Goal: Task Accomplishment & Management: Manage account settings

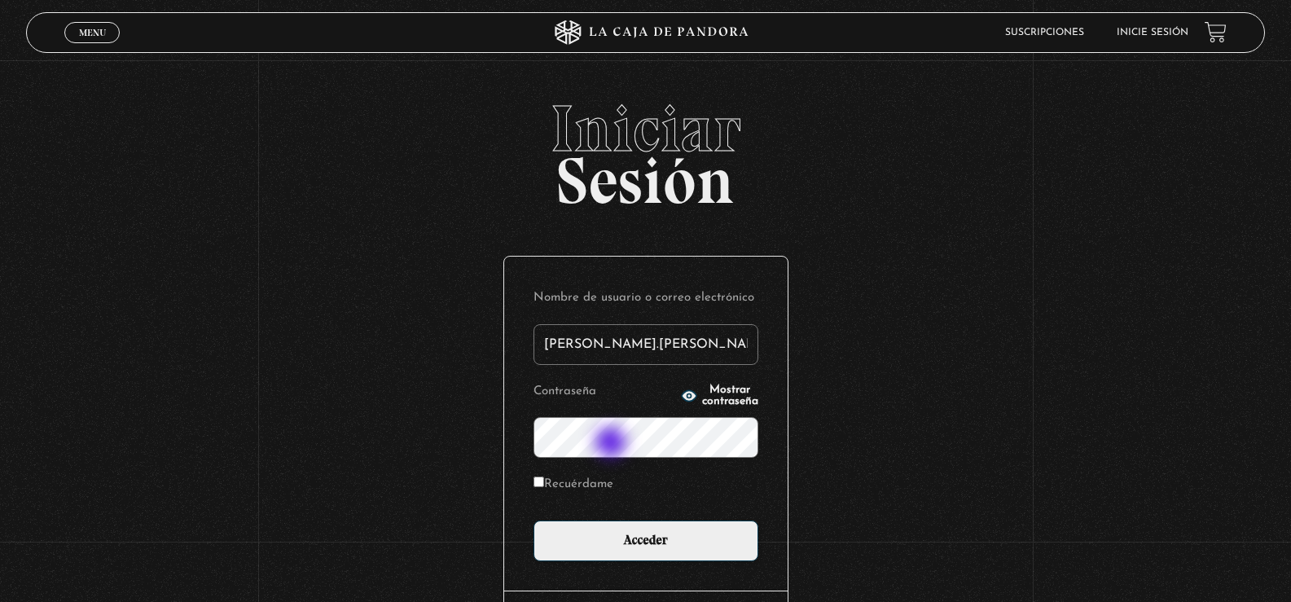
type input "[PERSON_NAME].[PERSON_NAME]"
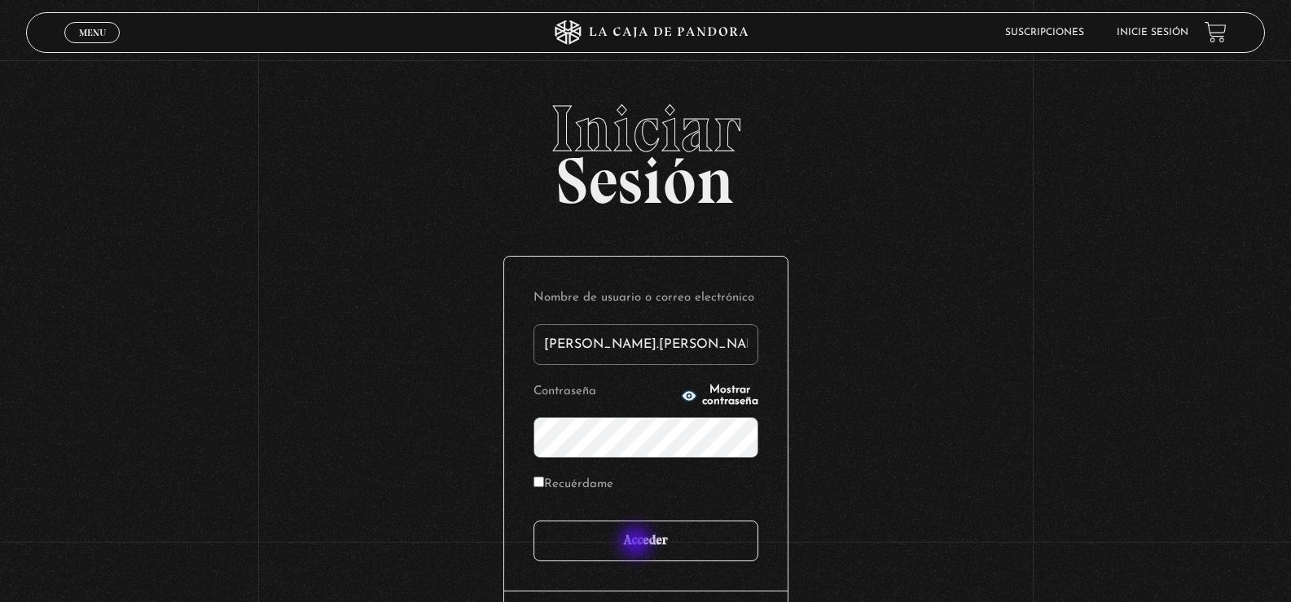
click at [638, 543] on input "Acceder" at bounding box center [646, 541] width 225 height 41
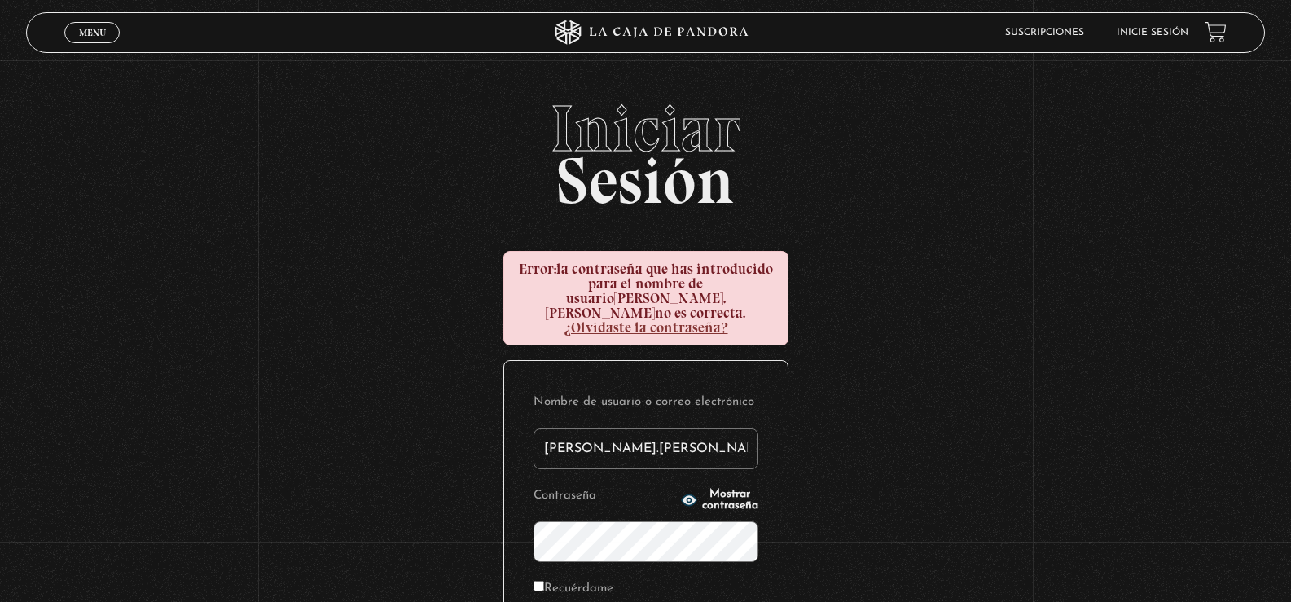
scroll to position [163, 0]
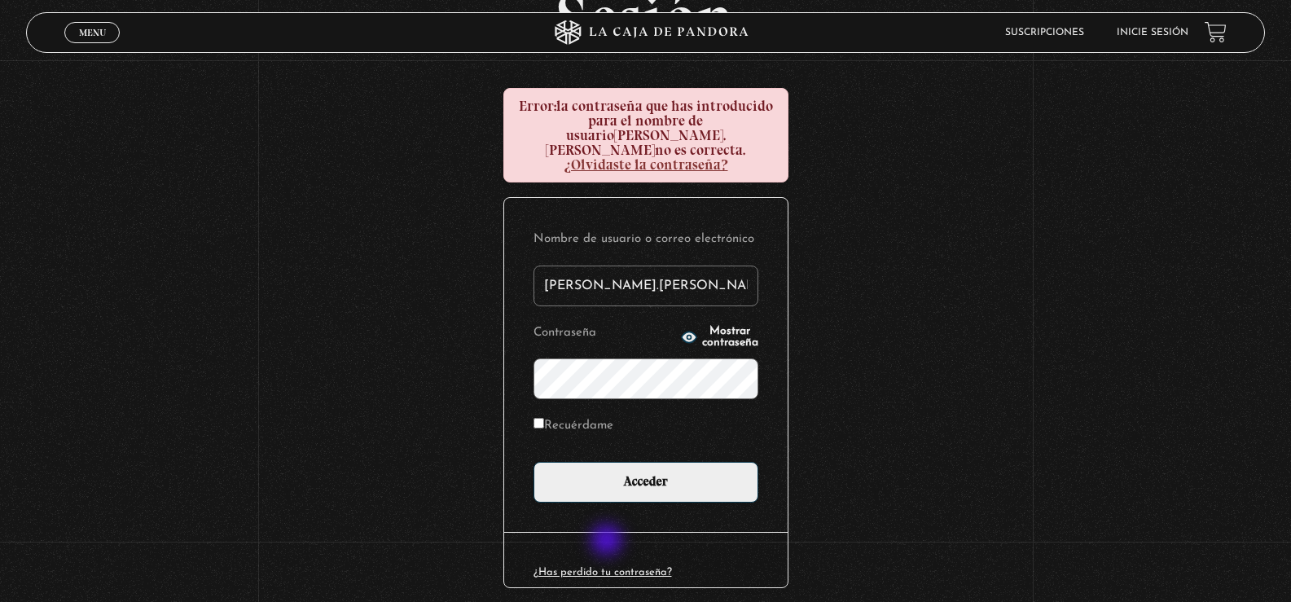
click at [609, 567] on link "¿Has perdido tu contraseña?" at bounding box center [603, 572] width 138 height 11
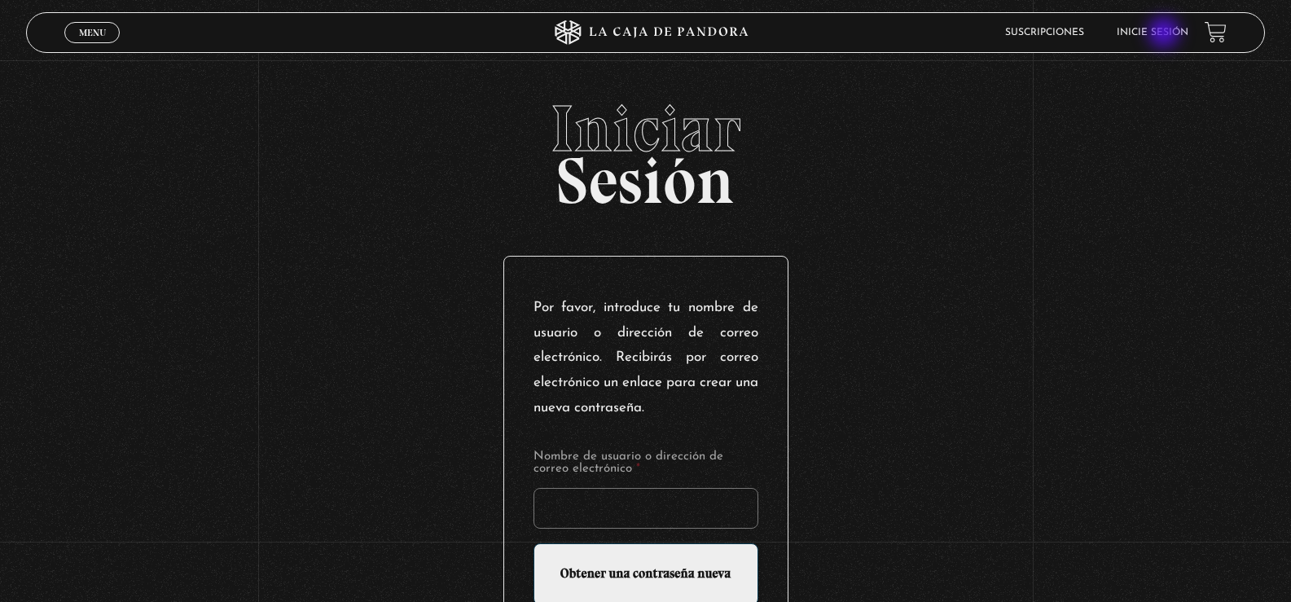
click at [1166, 34] on link "Inicie sesión" at bounding box center [1153, 33] width 72 height 10
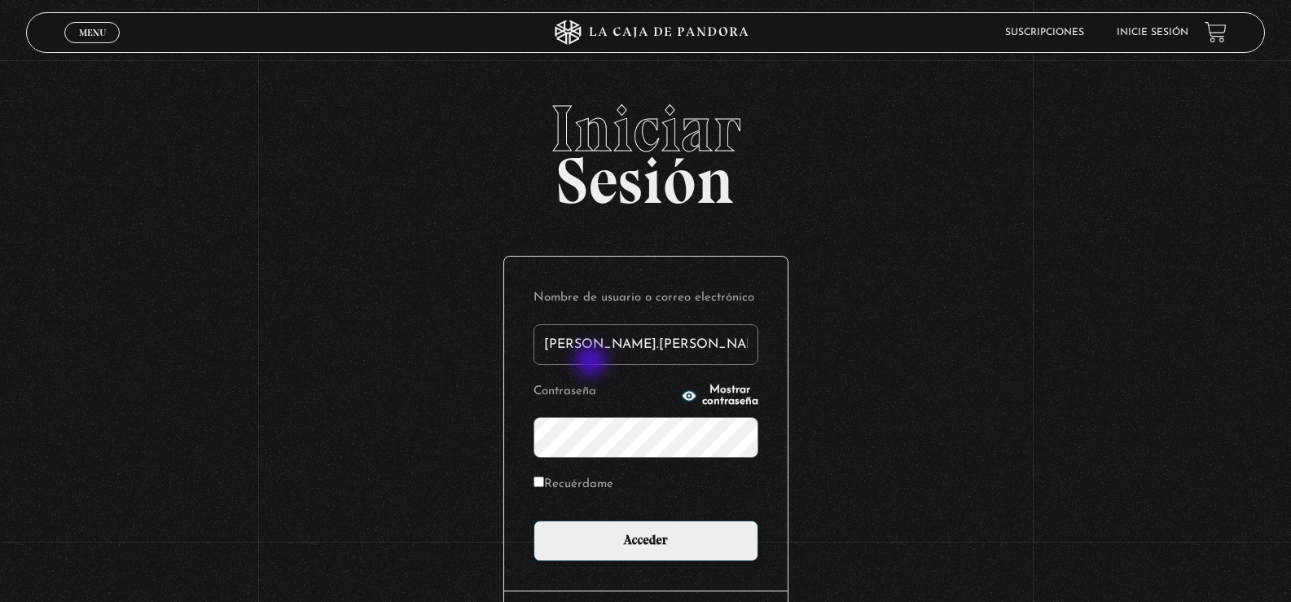
type input "[PERSON_NAME].[PERSON_NAME]"
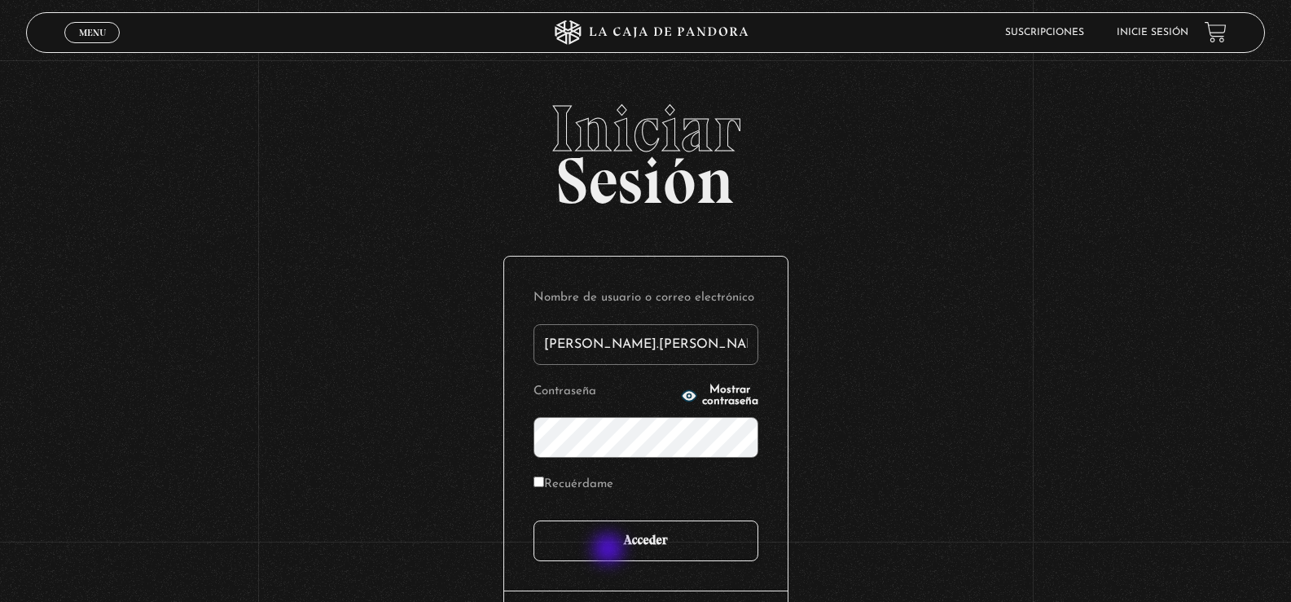
click at [610, 551] on input "Acceder" at bounding box center [646, 541] width 225 height 41
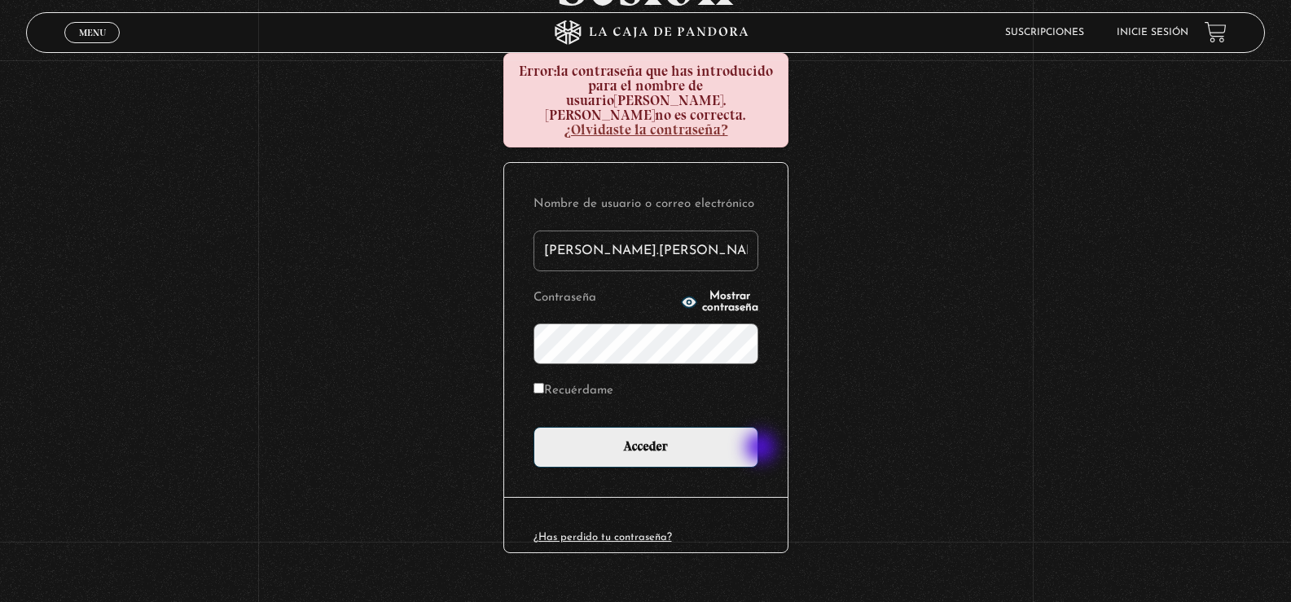
scroll to position [201, 0]
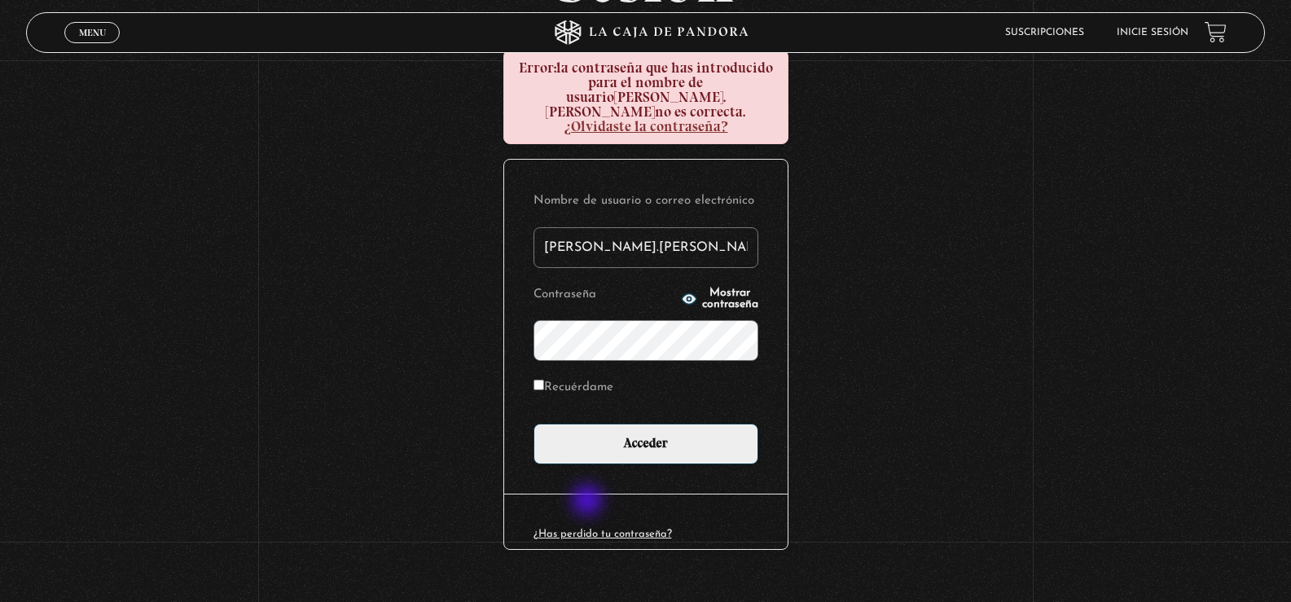
click at [589, 529] on link "¿Has perdido tu contraseña?" at bounding box center [603, 534] width 138 height 11
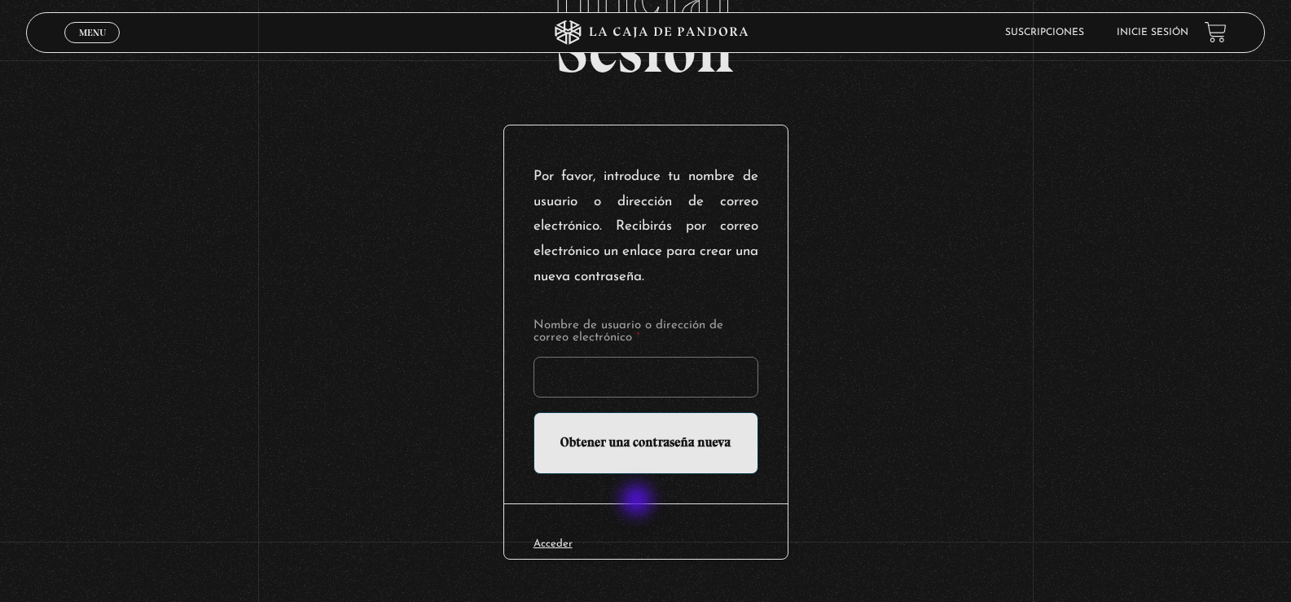
scroll to position [163, 0]
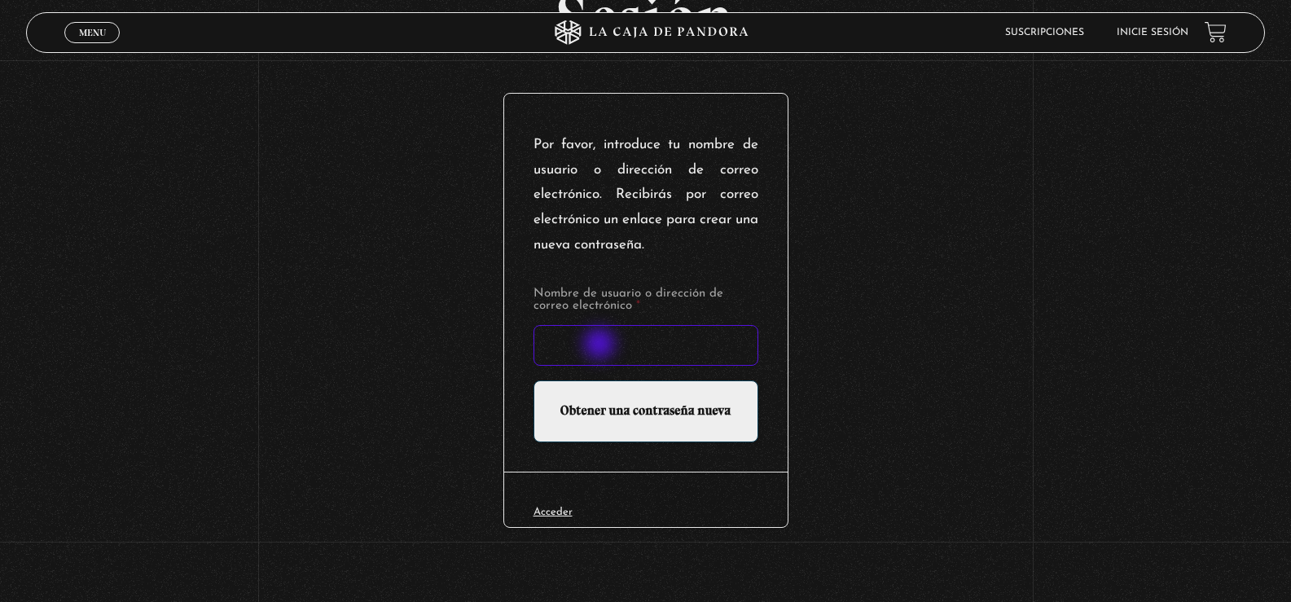
click at [601, 346] on input "Nombre de usuario o dirección de correo electrónico *" at bounding box center [646, 345] width 225 height 41
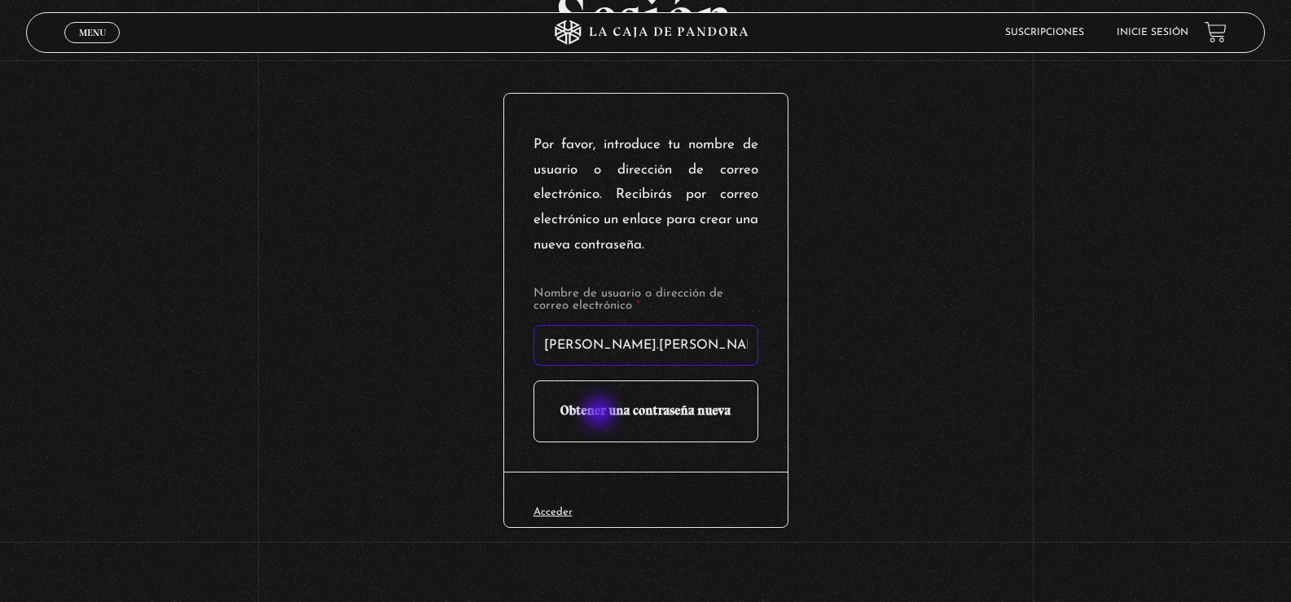
type input "[PERSON_NAME].[PERSON_NAME]"
click at [601, 414] on input "Obtener una contraseña nueva" at bounding box center [646, 411] width 225 height 62
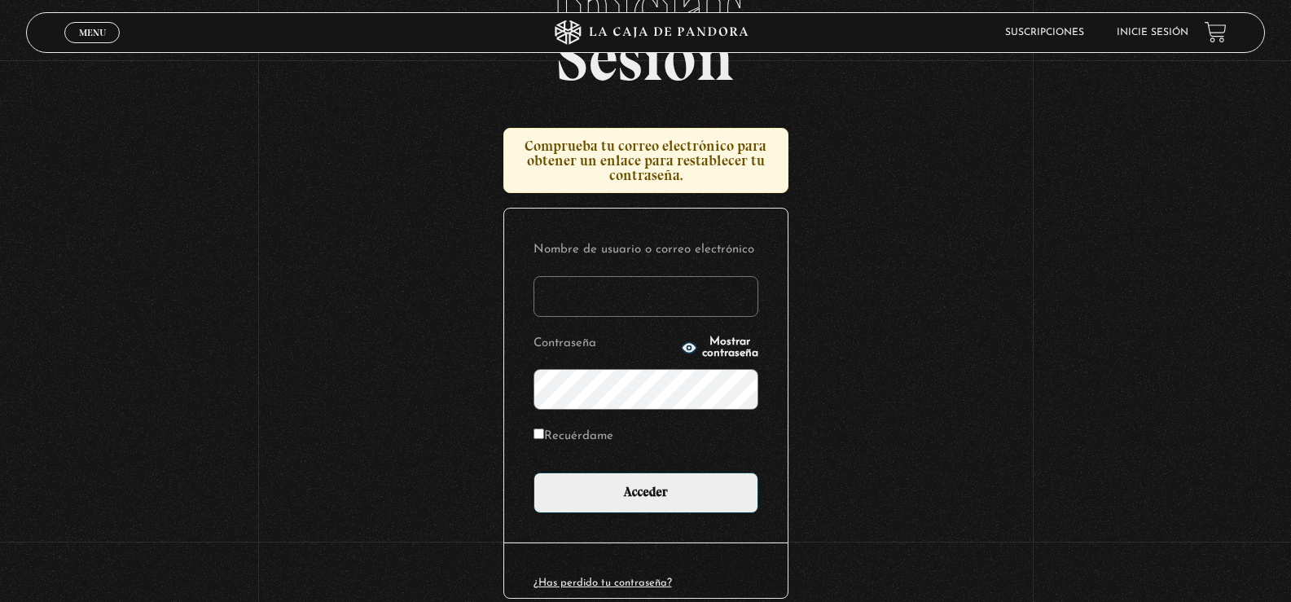
scroll to position [163, 0]
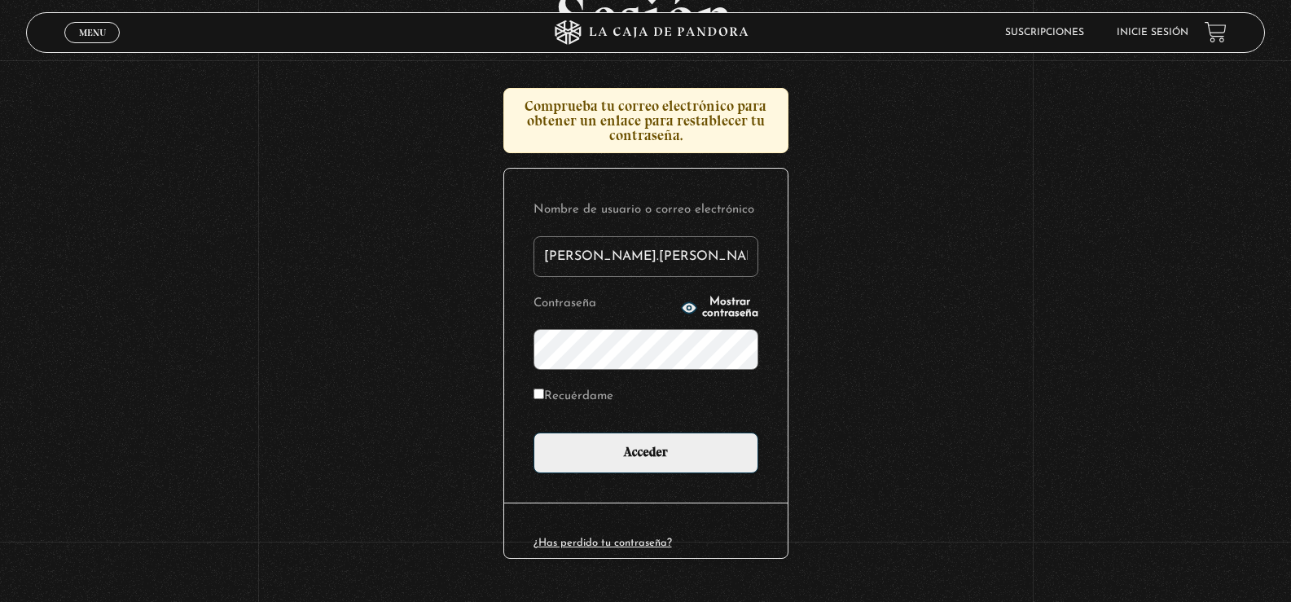
type input "[PERSON_NAME].[PERSON_NAME]"
click at [681, 312] on icon "button" at bounding box center [689, 308] width 16 height 16
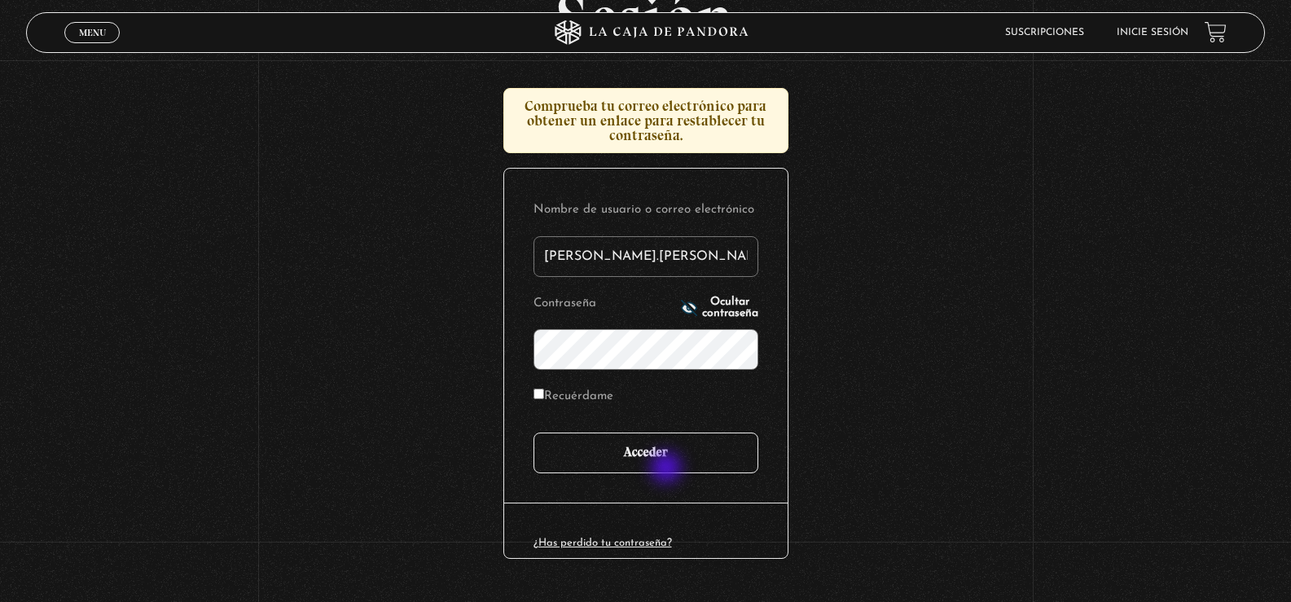
click at [668, 469] on input "Acceder" at bounding box center [646, 453] width 225 height 41
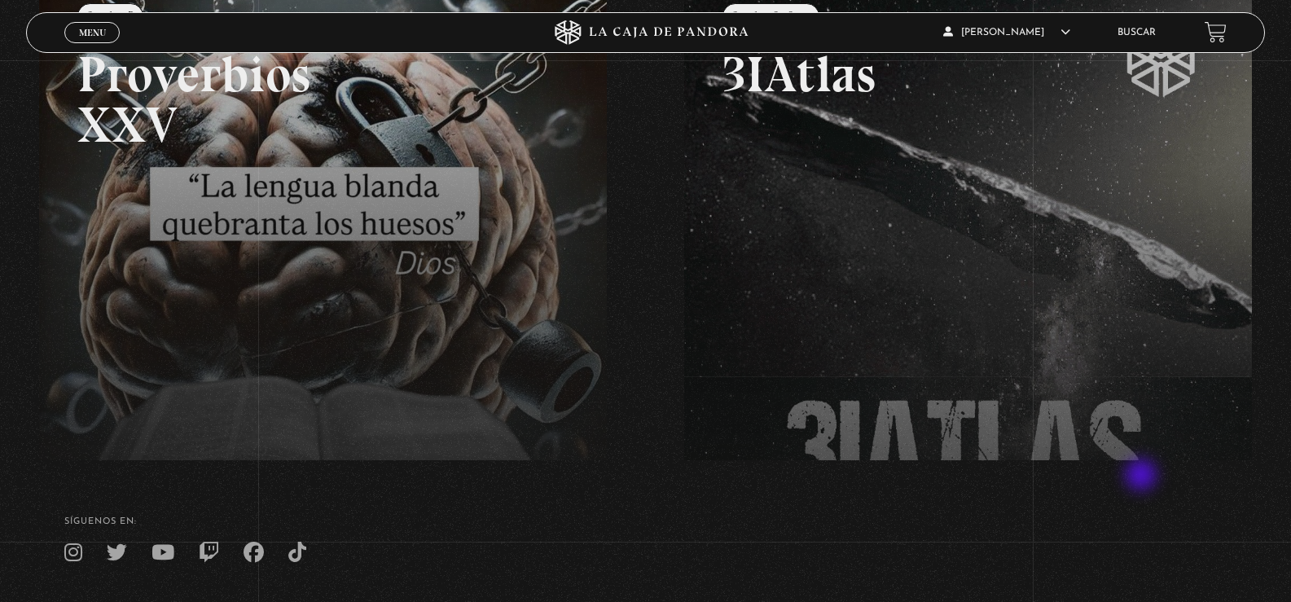
scroll to position [63, 0]
